Goal: Task Accomplishment & Management: Manage account settings

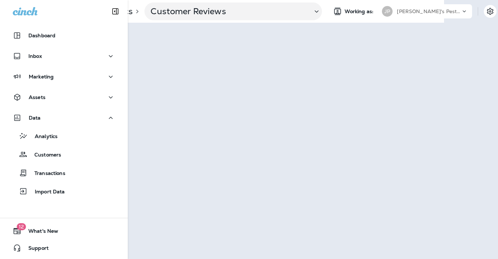
scroll to position [0, 59]
click at [424, 11] on p "[PERSON_NAME]'s Pest Control - [GEOGRAPHIC_DATA]" at bounding box center [424, 12] width 64 height 6
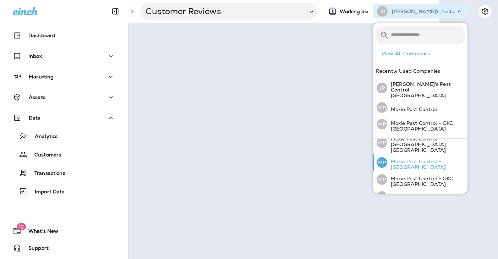
scroll to position [47, 0]
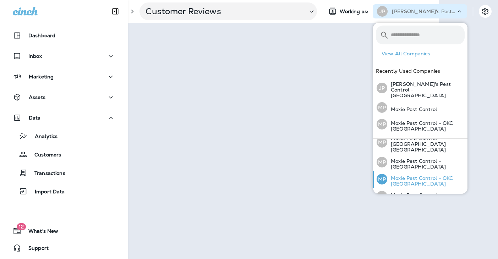
click at [408, 175] on p "Moxie Pest Control - OKC [GEOGRAPHIC_DATA]" at bounding box center [425, 180] width 77 height 11
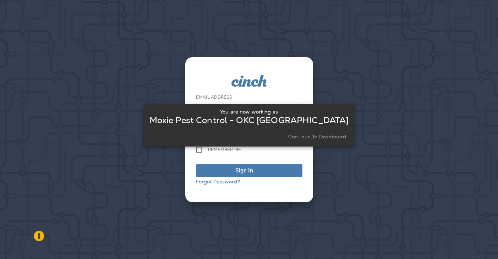
click at [326, 135] on p "Continue to Dashboard" at bounding box center [317, 137] width 58 height 6
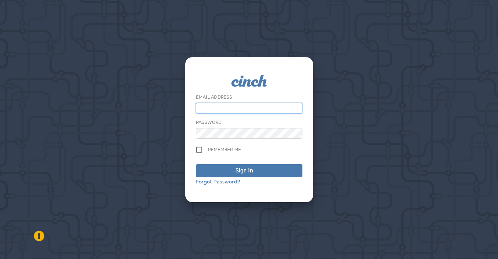
click at [246, 110] on input "email" at bounding box center [249, 108] width 107 height 11
type input "**********"
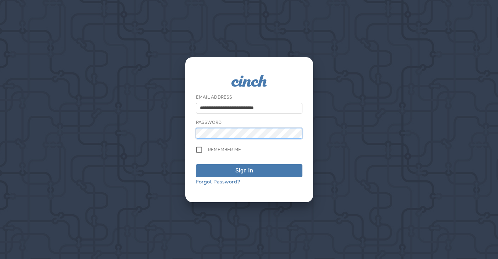
click at [196, 164] on button "Sign In" at bounding box center [249, 170] width 107 height 13
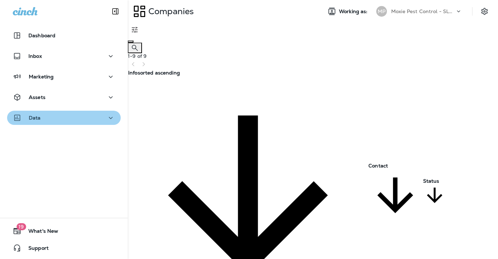
click at [111, 118] on icon "button" at bounding box center [111, 118] width 9 height 9
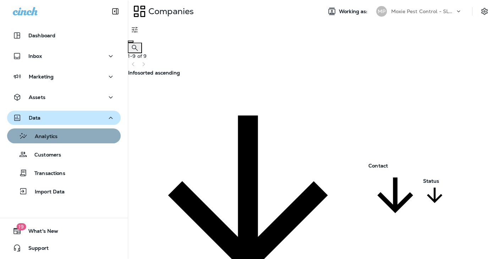
click at [91, 138] on div "Analytics" at bounding box center [64, 136] width 108 height 11
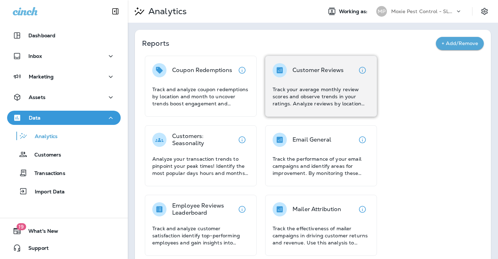
click at [333, 80] on div "Customer Reviews Track your average monthly review scores and observe trends in…" at bounding box center [321, 85] width 97 height 44
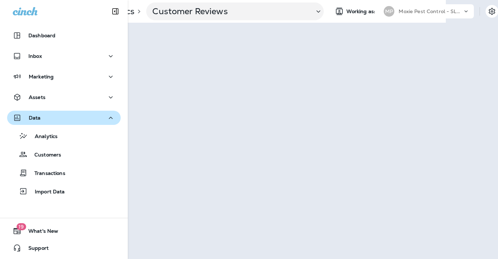
scroll to position [0, 60]
click at [456, 11] on icon at bounding box center [458, 11] width 7 height 7
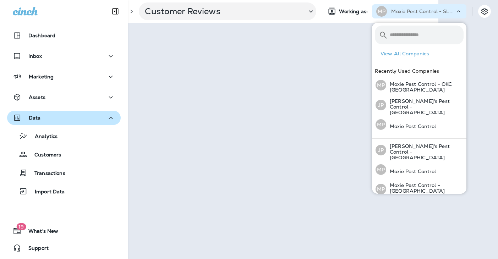
click at [497, 118] on div "Analytics > Customer Reviews Working as: MP Moxie Pest Control - SLC STG PHL" at bounding box center [313, 129] width 370 height 259
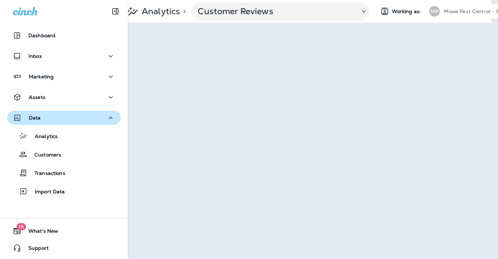
scroll to position [0, 0]
